Goal: Use online tool/utility: Utilize a website feature to perform a specific function

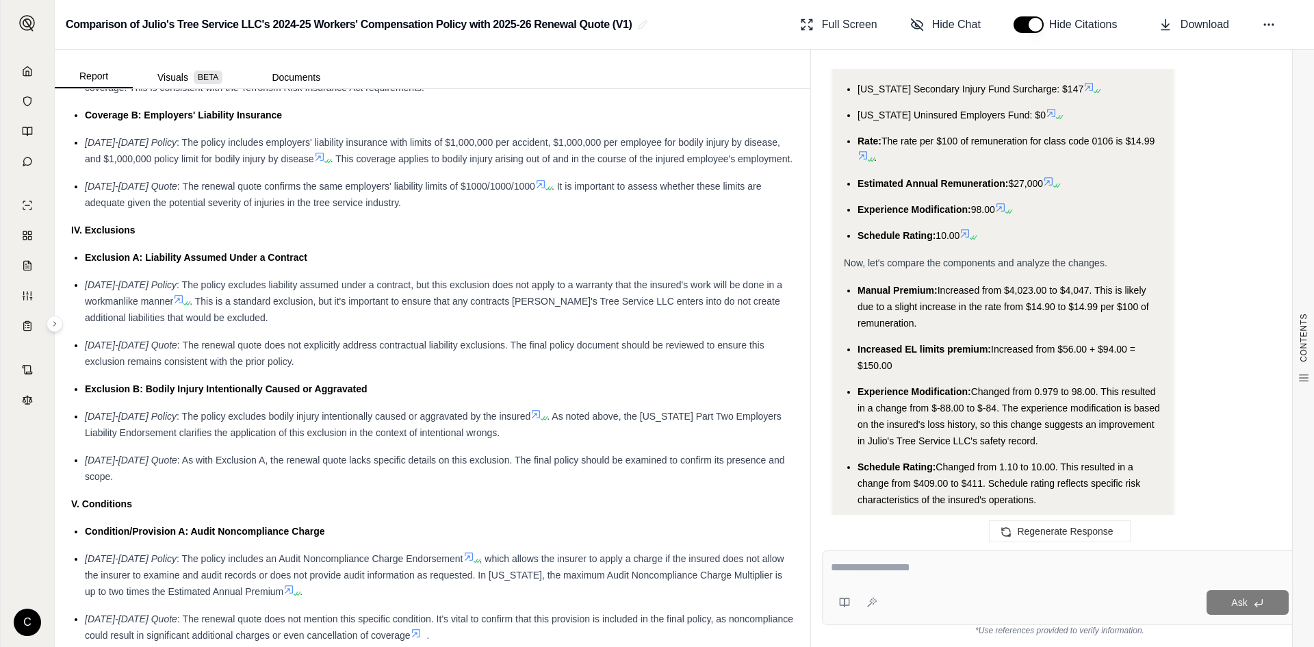
scroll to position [1506, 0]
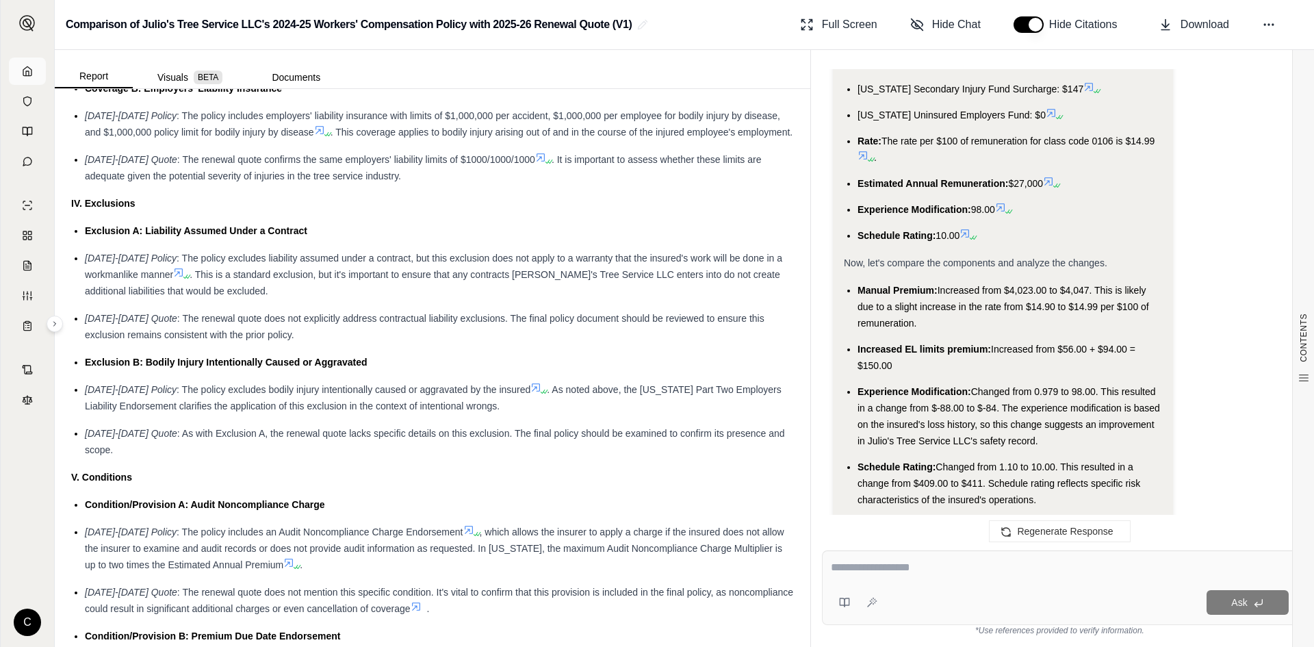
click at [21, 68] on link at bounding box center [27, 70] width 37 height 27
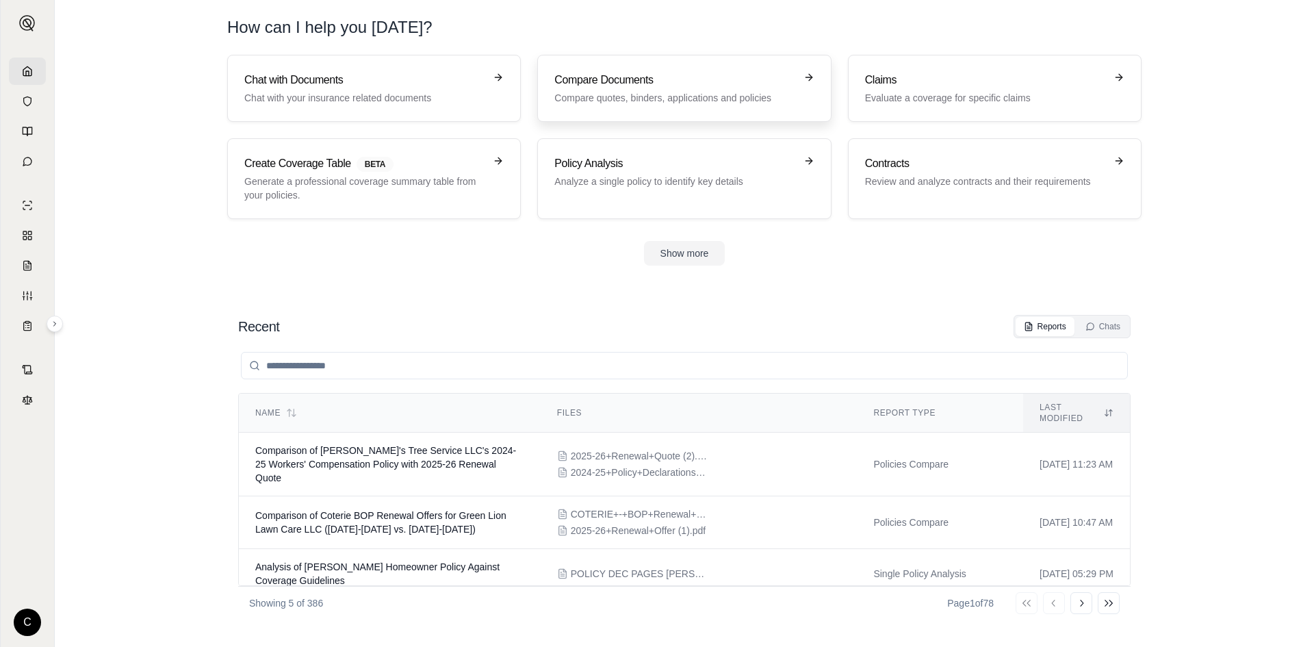
click at [615, 83] on h3 "Compare Documents" at bounding box center [674, 80] width 240 height 16
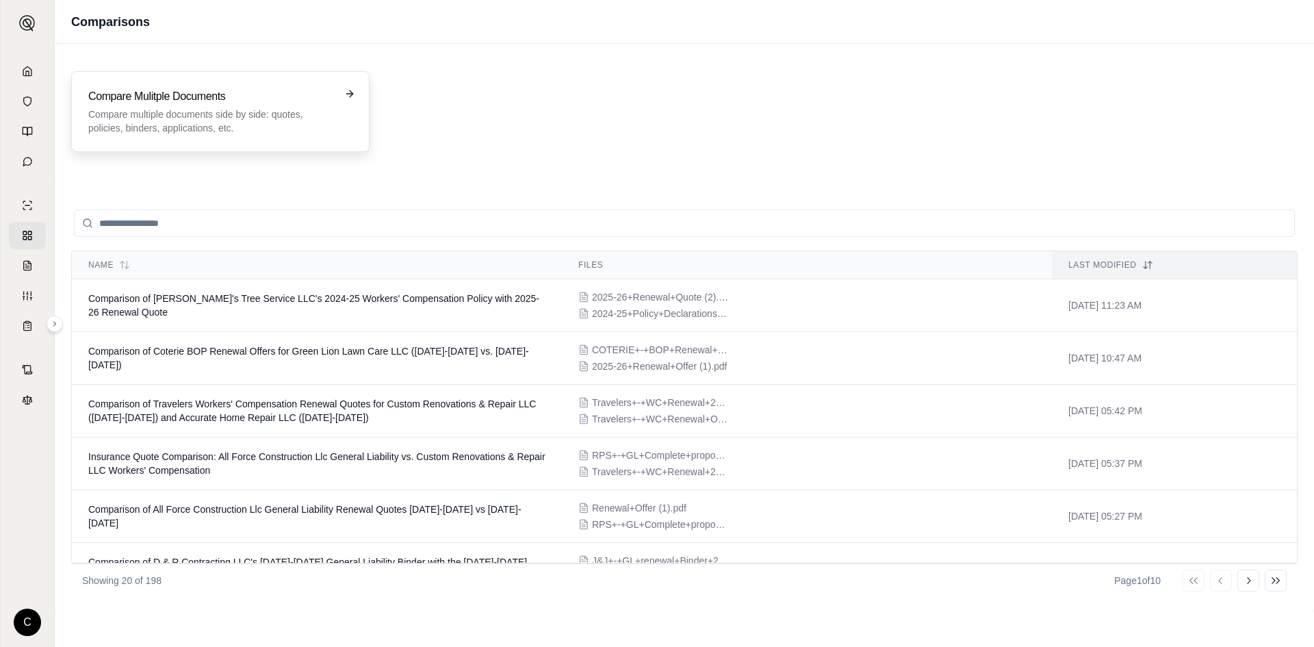
click at [179, 132] on p "Compare multiple documents side by side: quotes, policies, binders, application…" at bounding box center [210, 120] width 245 height 27
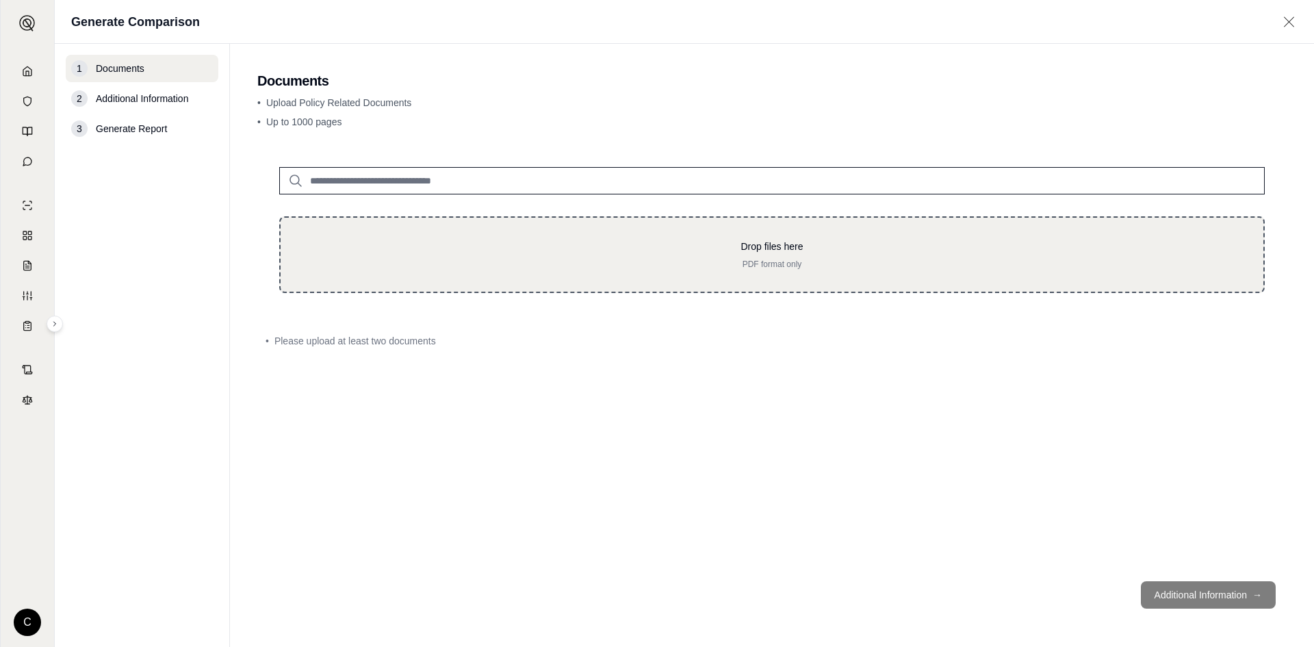
click at [426, 239] on div "Drop files here PDF format only" at bounding box center [772, 254] width 986 height 77
click at [634, 253] on p "Drop files here" at bounding box center [772, 247] width 939 height 14
type input "**********"
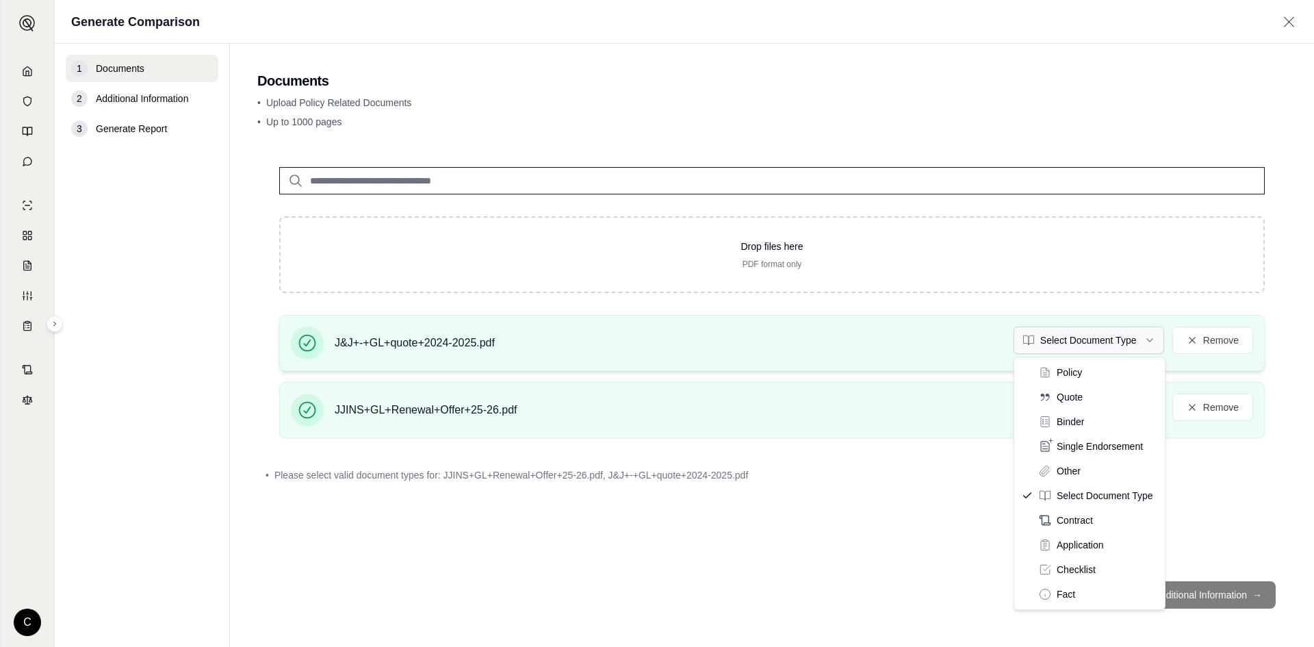
click at [1109, 337] on html "C Generate Comparison 1 Documents 2 Additional Information 3 Generate Report Do…" at bounding box center [657, 323] width 1314 height 647
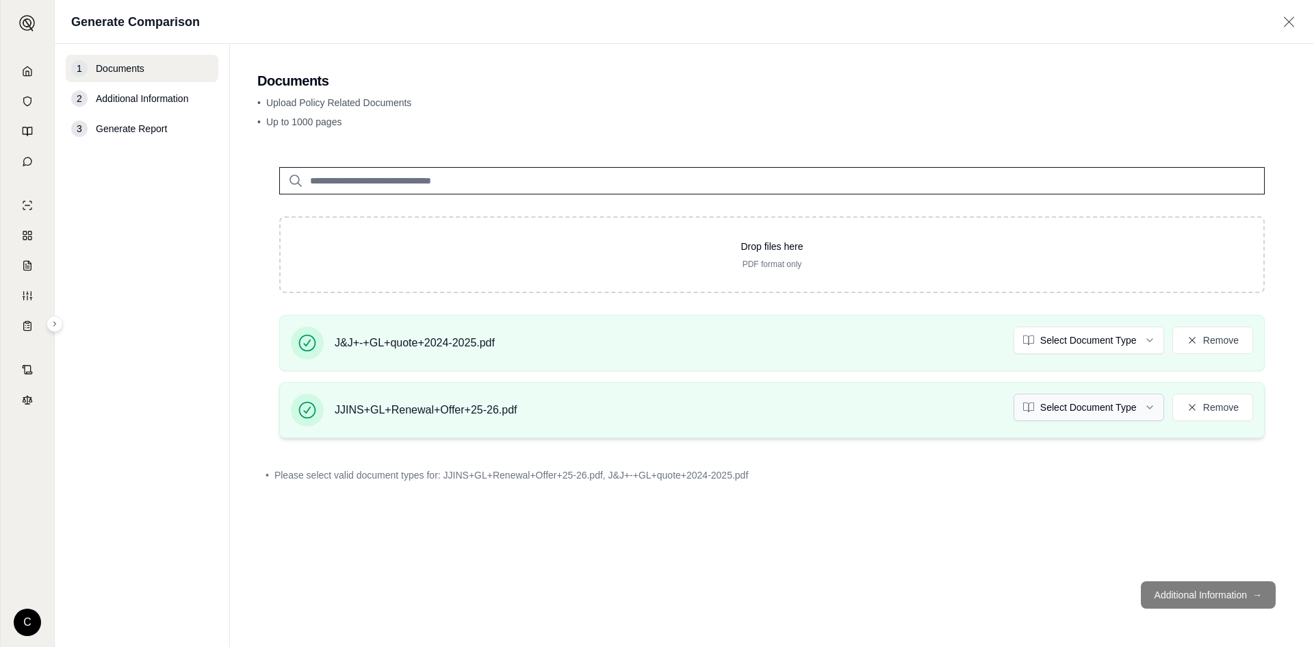
click at [1105, 409] on html "C Generate Comparison 1 Documents 2 Additional Information 3 Generate Report Do…" at bounding box center [657, 323] width 1314 height 647
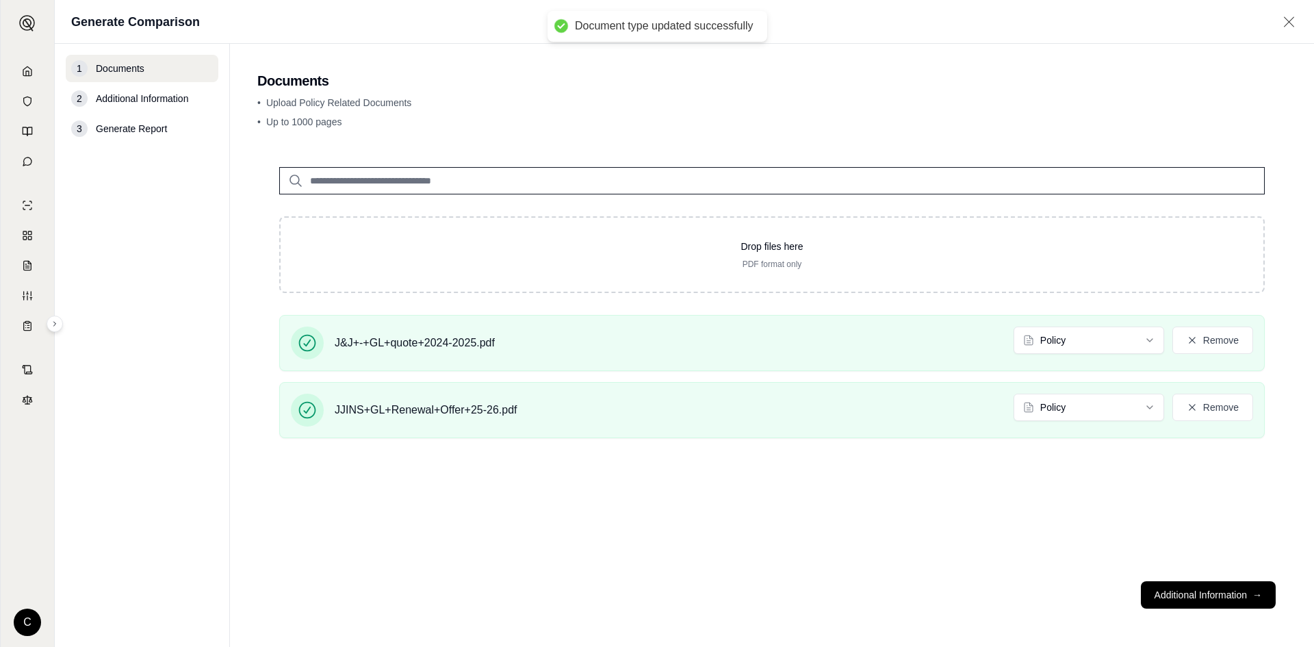
click at [1191, 608] on button "Additional Information →" at bounding box center [1208, 594] width 135 height 27
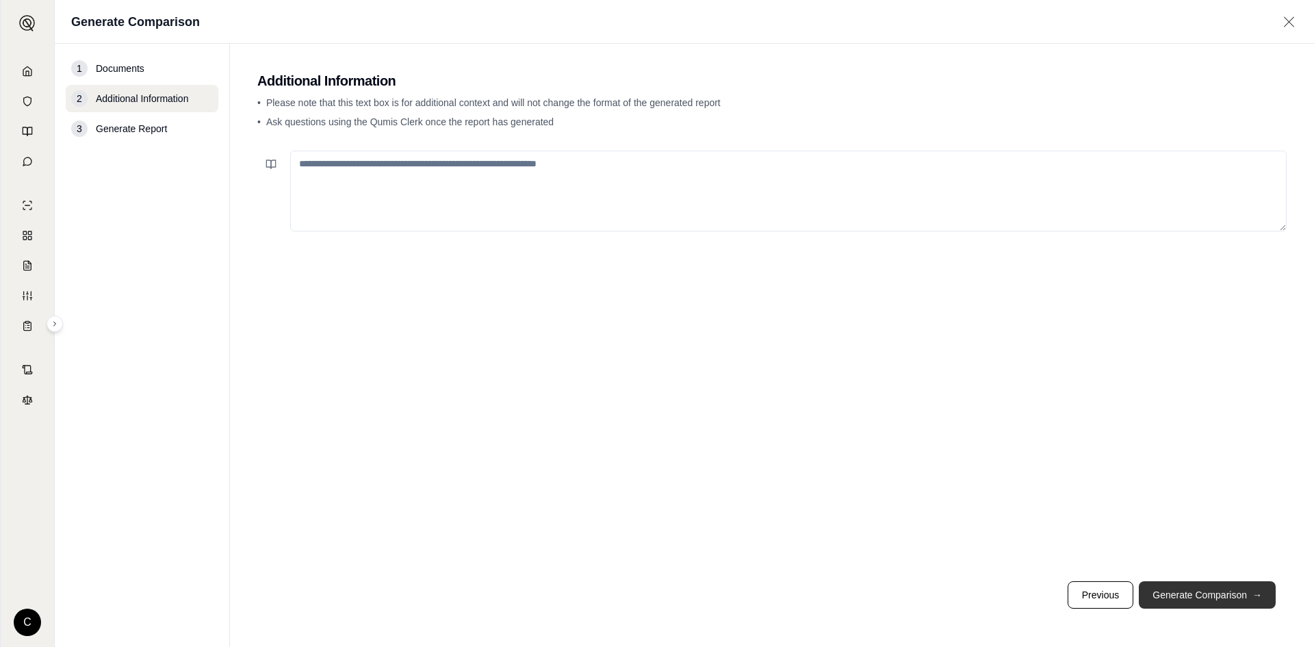
click at [1230, 604] on button "Generate Comparison →" at bounding box center [1207, 594] width 137 height 27
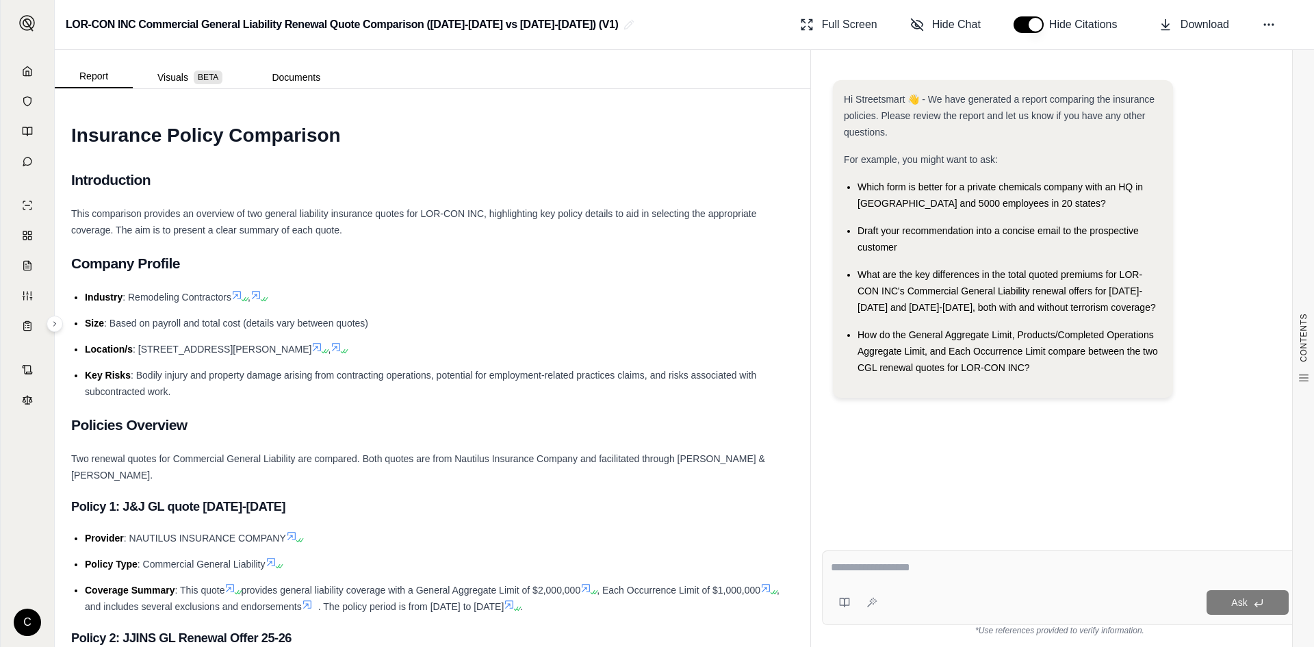
click at [932, 570] on textarea at bounding box center [1060, 567] width 458 height 16
type textarea "*"
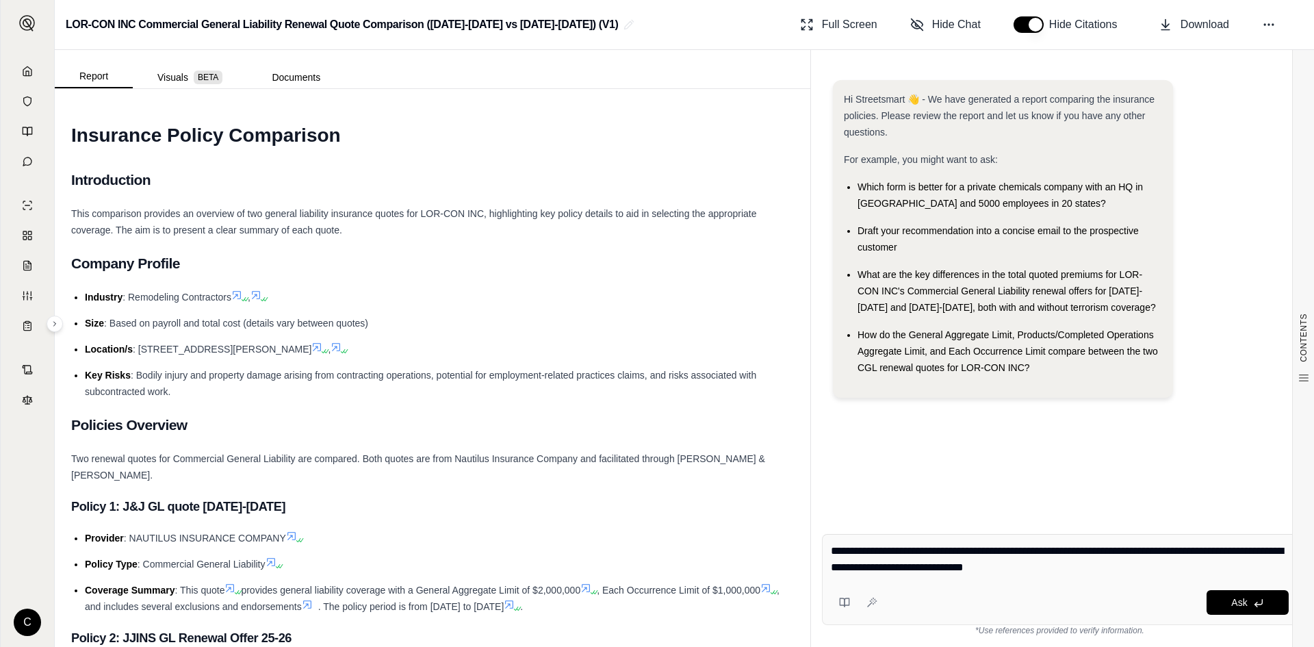
type textarea "**********"
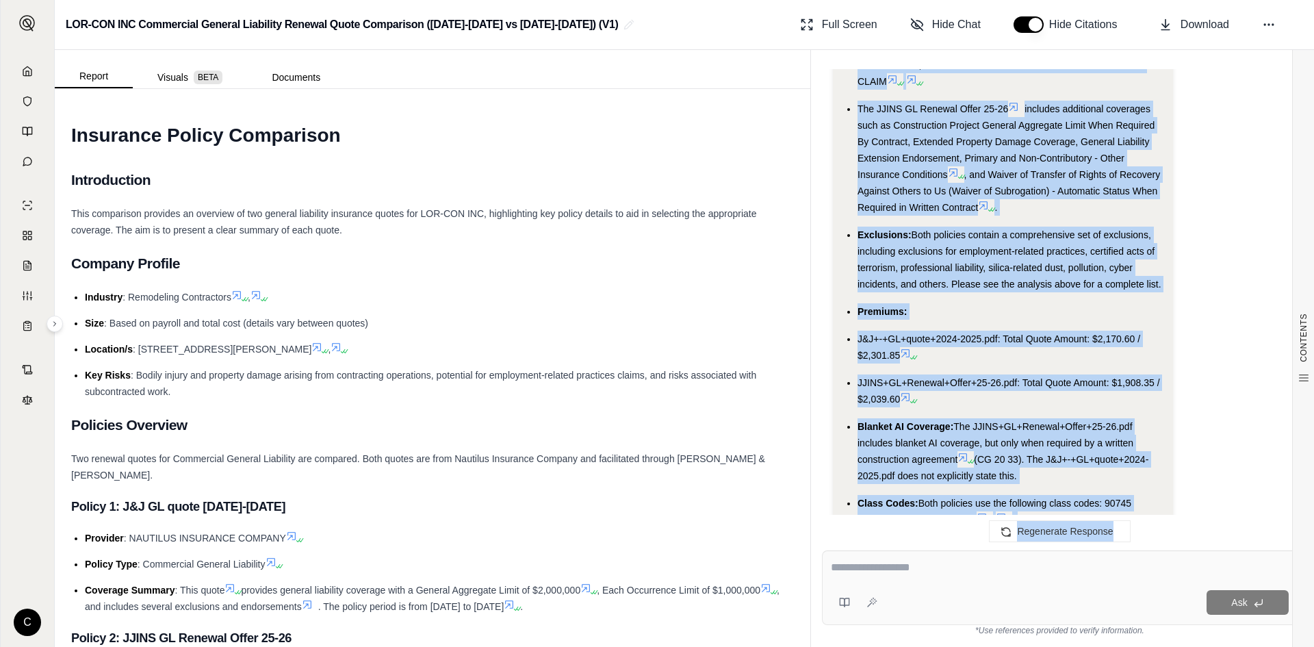
scroll to position [5791, 0]
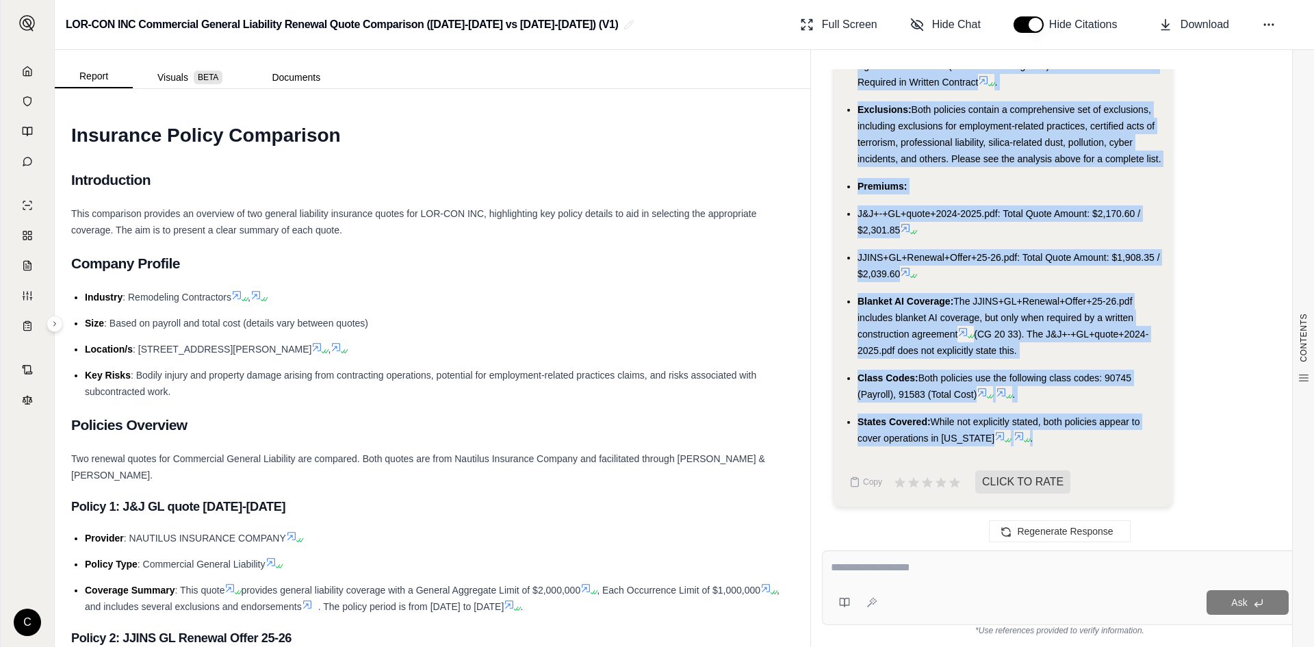
drag, startPoint x: 856, startPoint y: 211, endPoint x: 1045, endPoint y: 443, distance: 299.2
click at [1045, 443] on ul "Policy Coverages: Both policies provide standard Commercial General Liability c…" at bounding box center [1003, 84] width 318 height 723
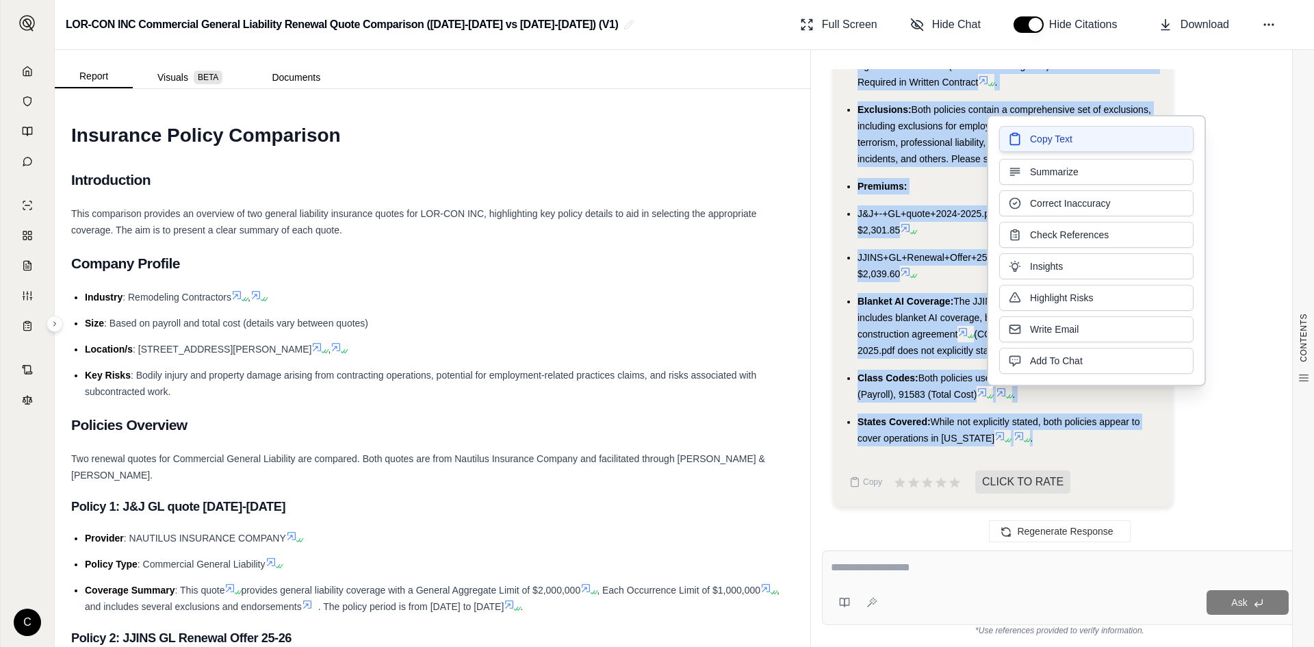
click at [1047, 143] on span "Copy Text" at bounding box center [1051, 139] width 42 height 14
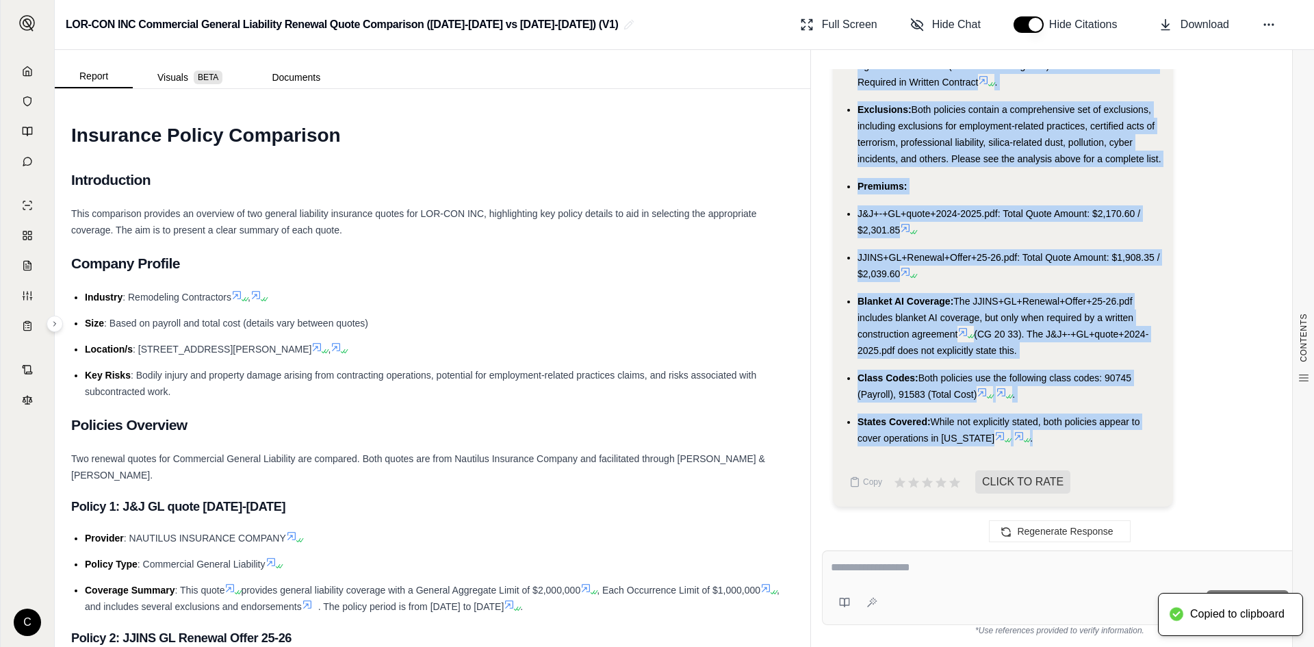
click at [932, 574] on textarea at bounding box center [1060, 567] width 458 height 16
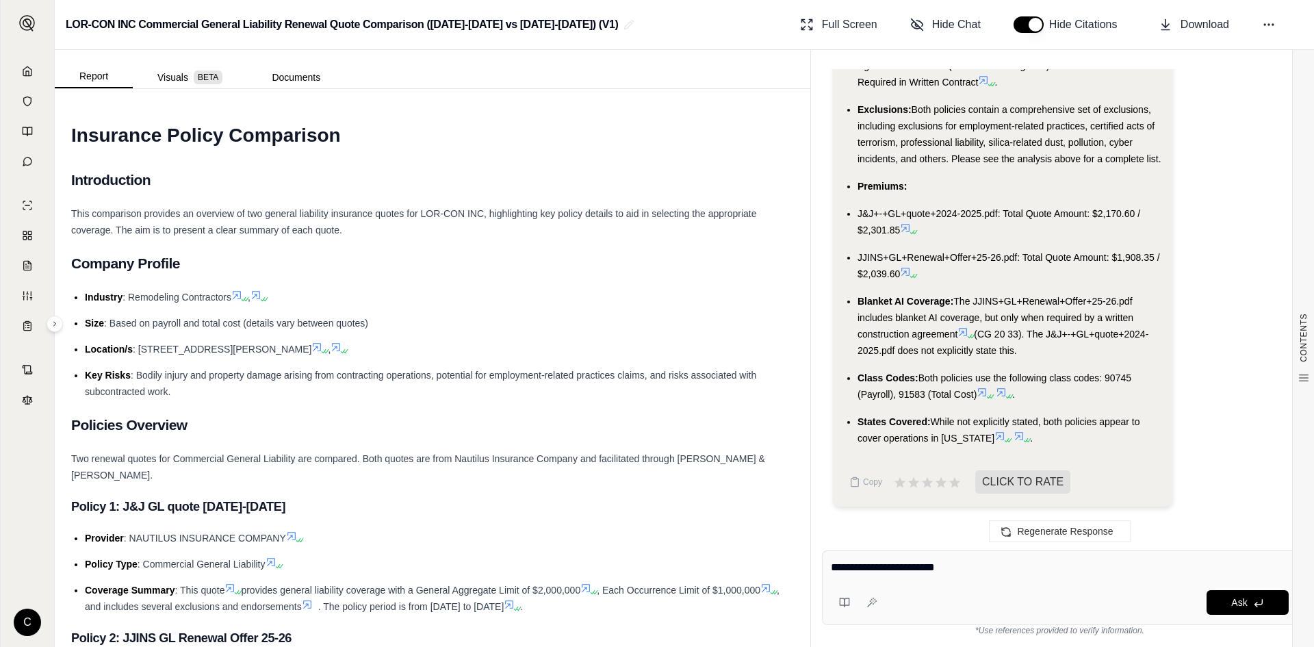
type textarea "**********"
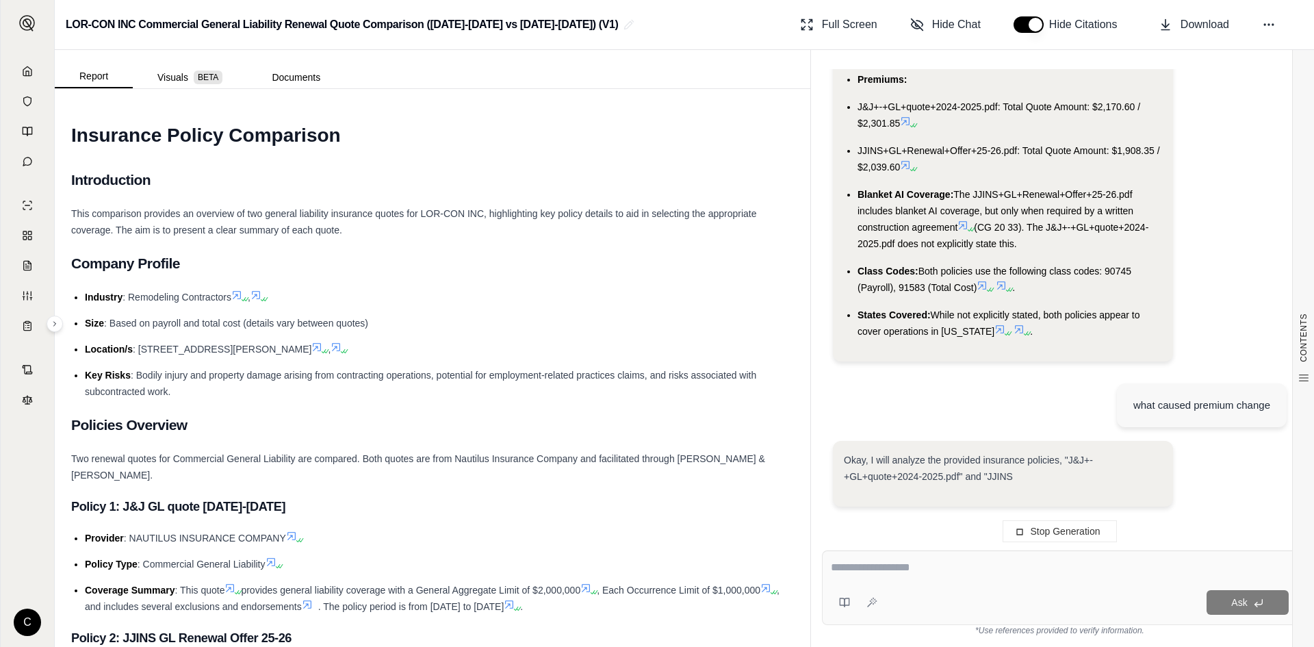
scroll to position [6002, 0]
